Goal: Task Accomplishment & Management: Complete application form

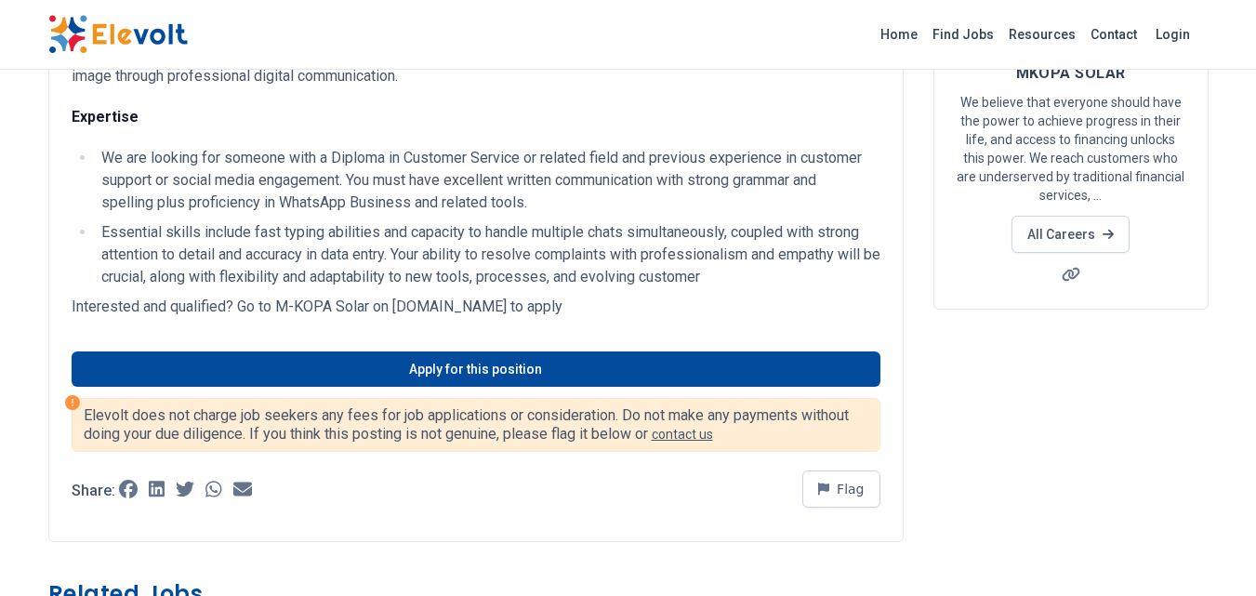
scroll to position [260, 0]
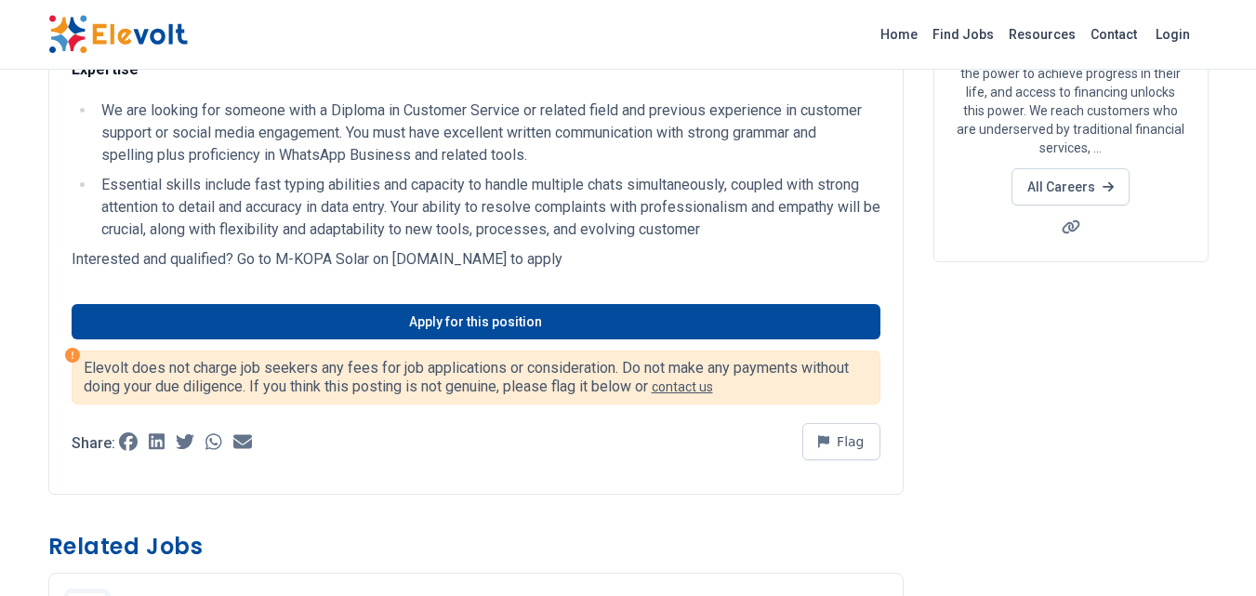
click at [671, 359] on p "Elevolt does not charge job seekers any fees for job applications or considerat…" at bounding box center [476, 377] width 784 height 37
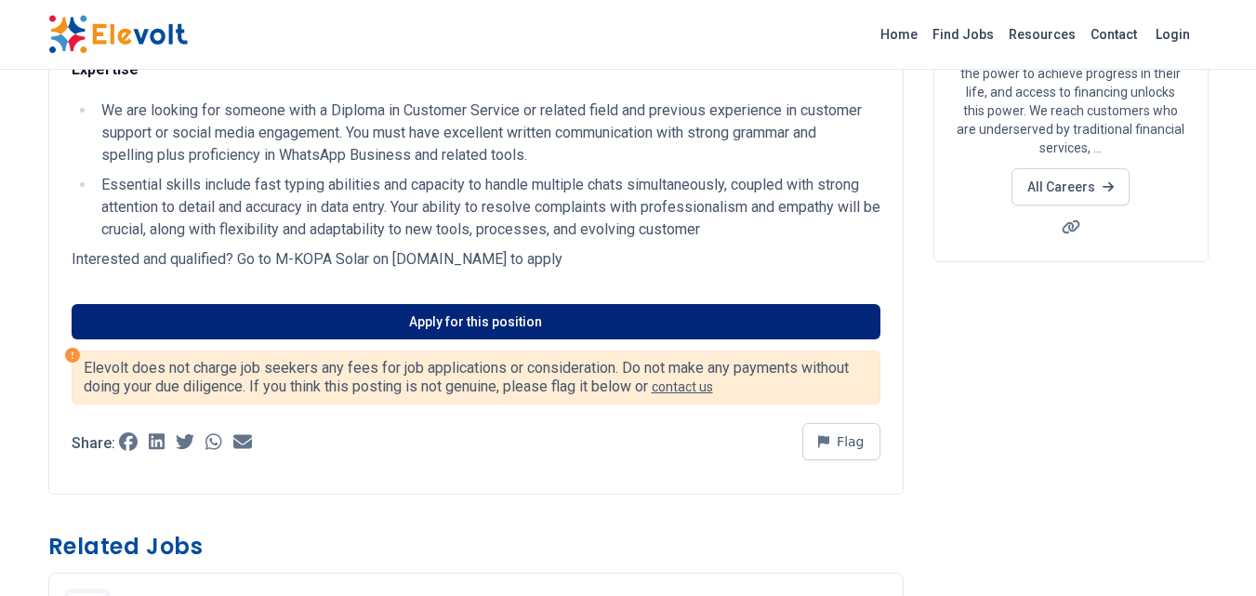
click at [672, 325] on link "Apply for this position" at bounding box center [476, 321] width 809 height 35
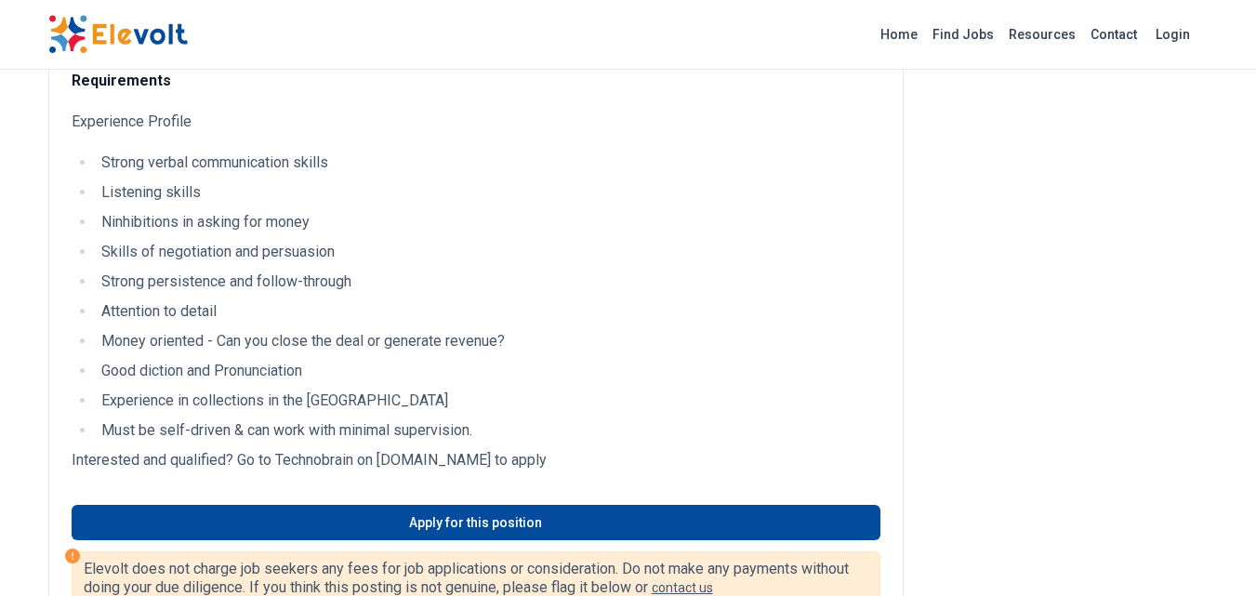
scroll to position [706, 0]
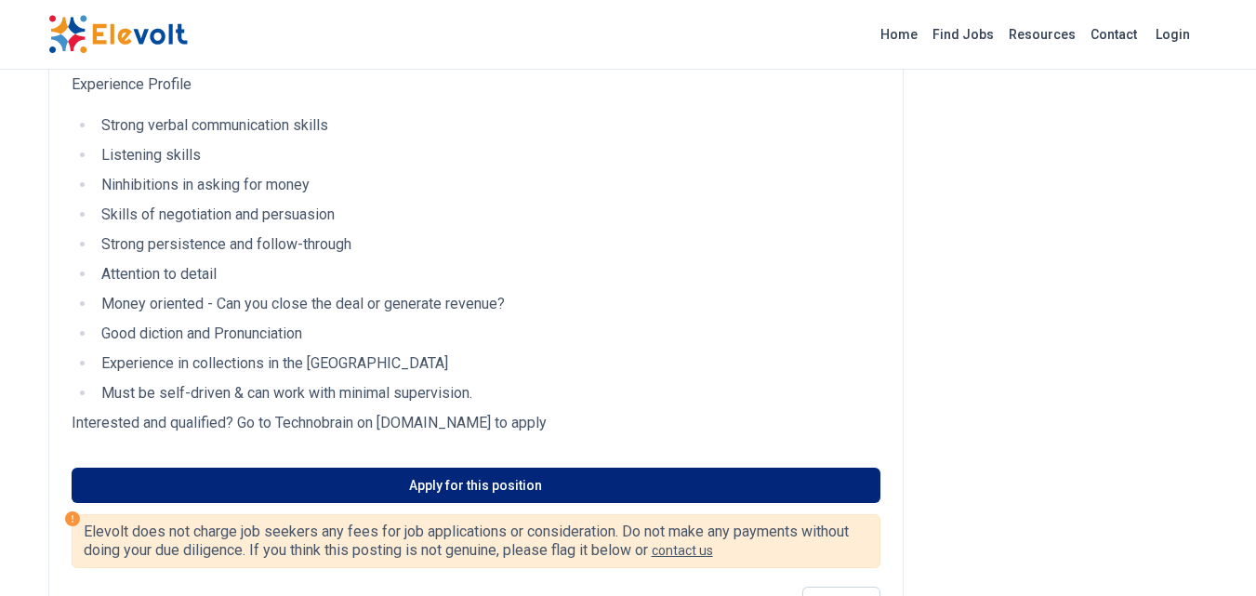
click at [568, 503] on link "Apply for this position" at bounding box center [476, 484] width 809 height 35
